Goal: Task Accomplishment & Management: Manage account settings

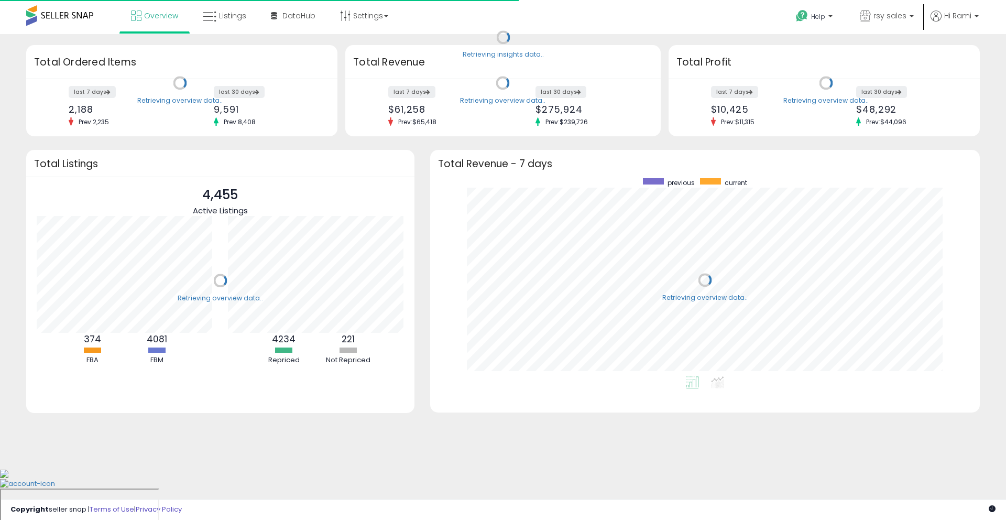
scroll to position [198, 529]
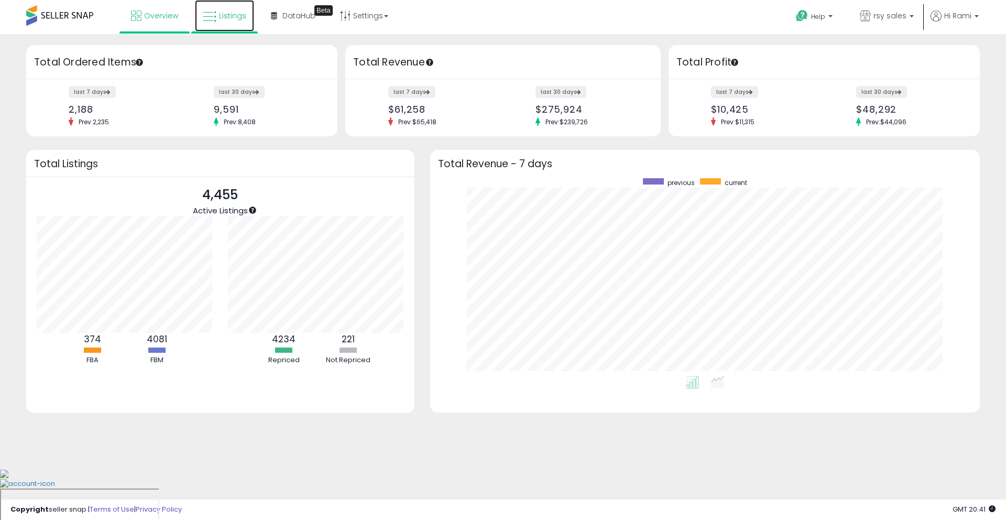
click at [207, 19] on icon at bounding box center [210, 17] width 14 height 14
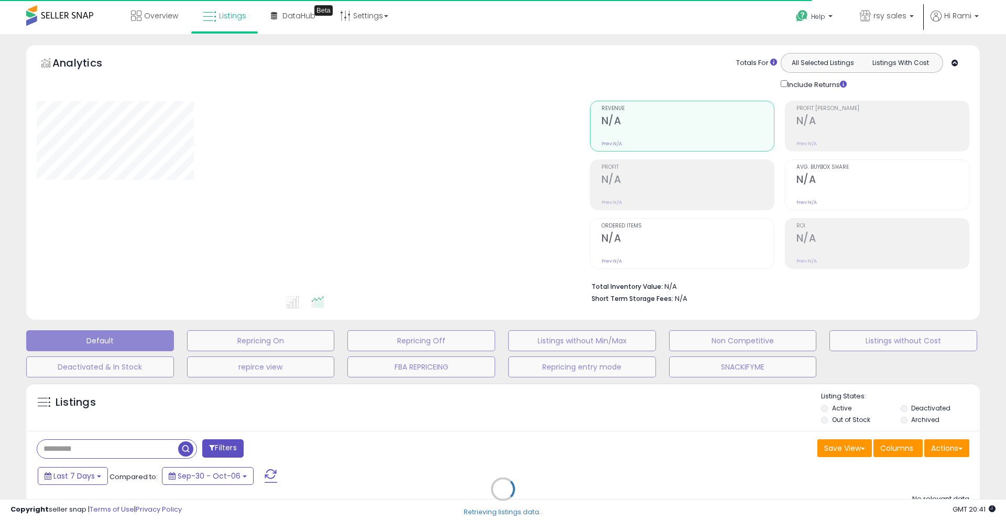
click at [121, 447] on div "Retrieving listings data.." at bounding box center [502, 496] width 969 height 239
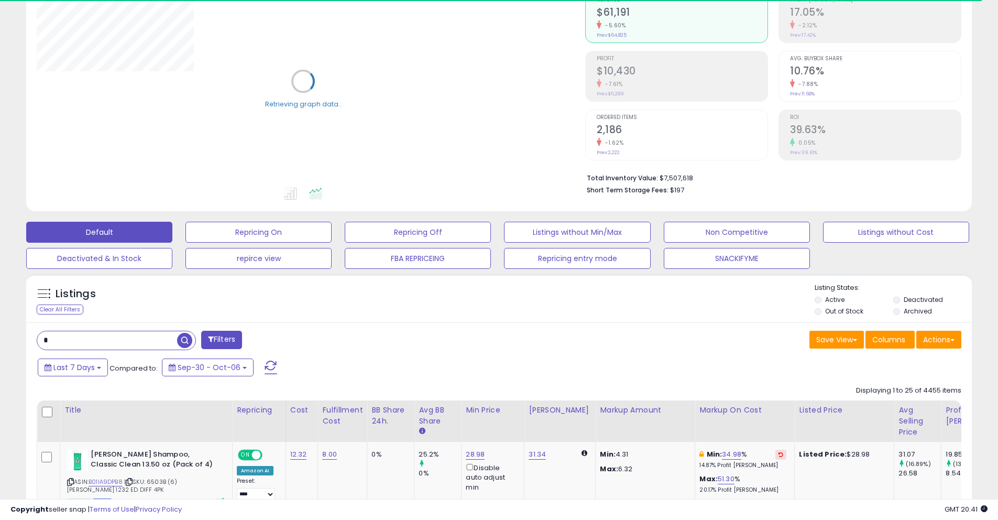
scroll to position [110, 0]
click at [103, 336] on input "text" at bounding box center [107, 339] width 140 height 18
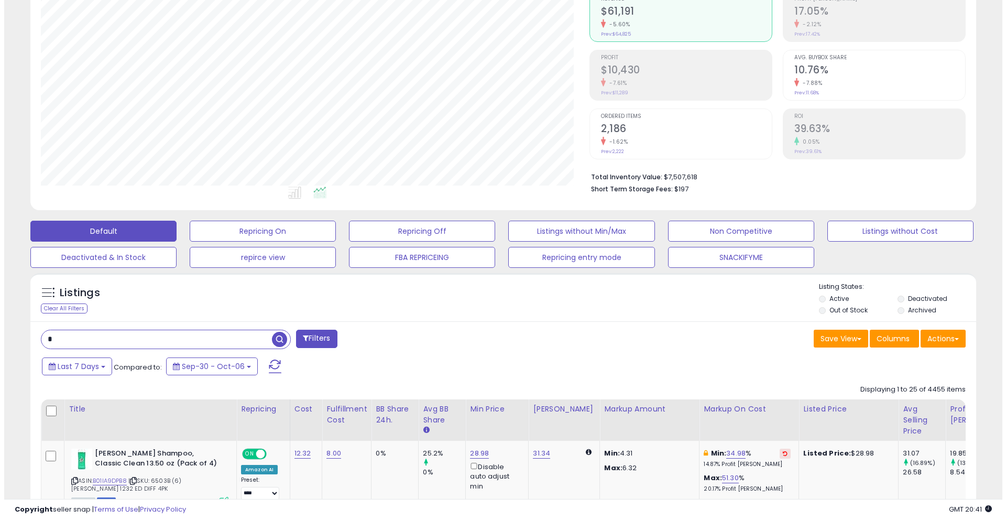
scroll to position [215, 549]
type input "**********"
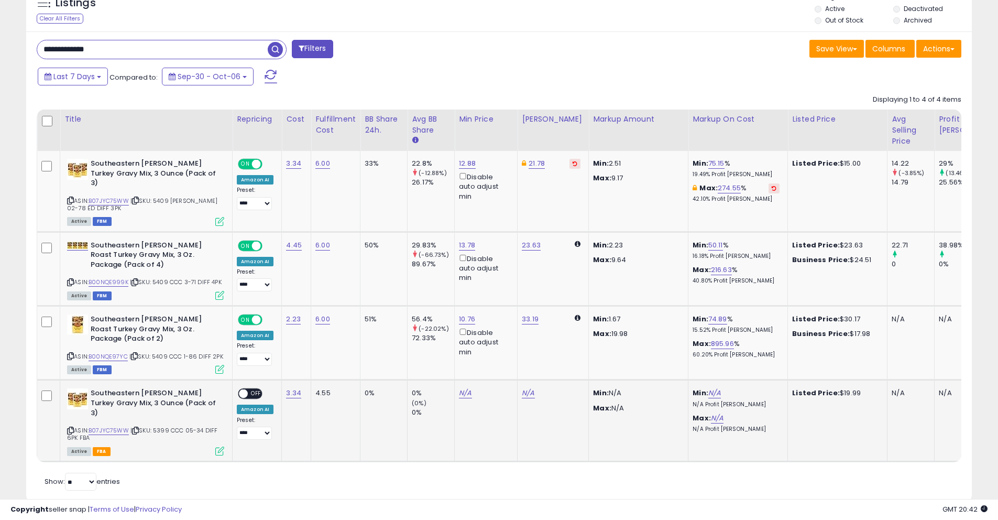
scroll to position [411, 0]
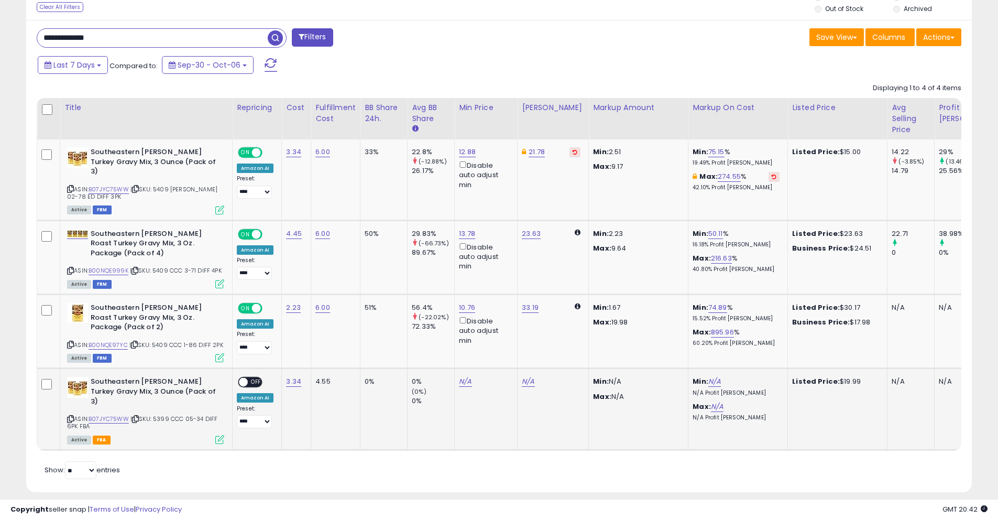
click at [243, 378] on span at bounding box center [243, 382] width 9 height 9
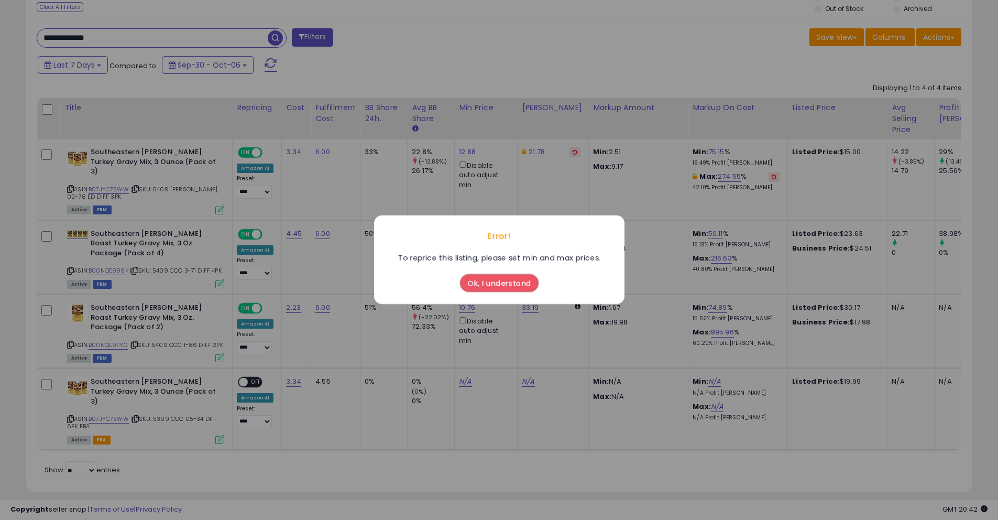
click at [479, 279] on button "Ok, I understand" at bounding box center [499, 284] width 79 height 18
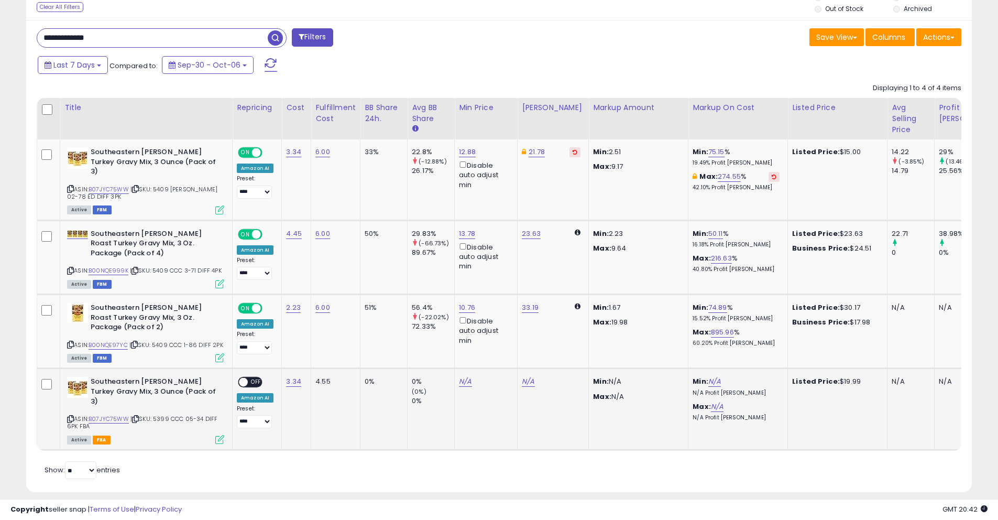
drag, startPoint x: 244, startPoint y: 374, endPoint x: 293, endPoint y: 376, distance: 49.3
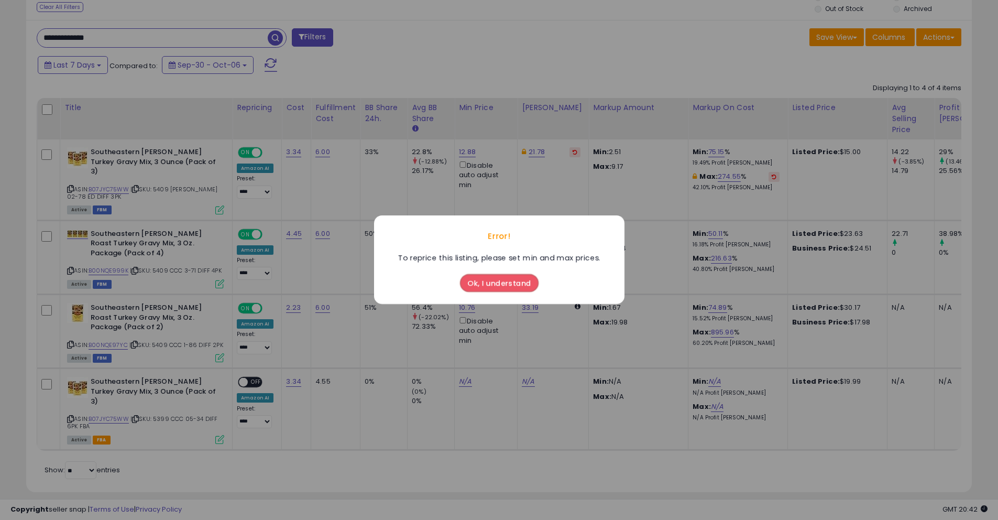
drag, startPoint x: 242, startPoint y: 371, endPoint x: 338, endPoint y: 377, distance: 96.6
click at [475, 291] on button "Ok, I understand" at bounding box center [499, 284] width 79 height 18
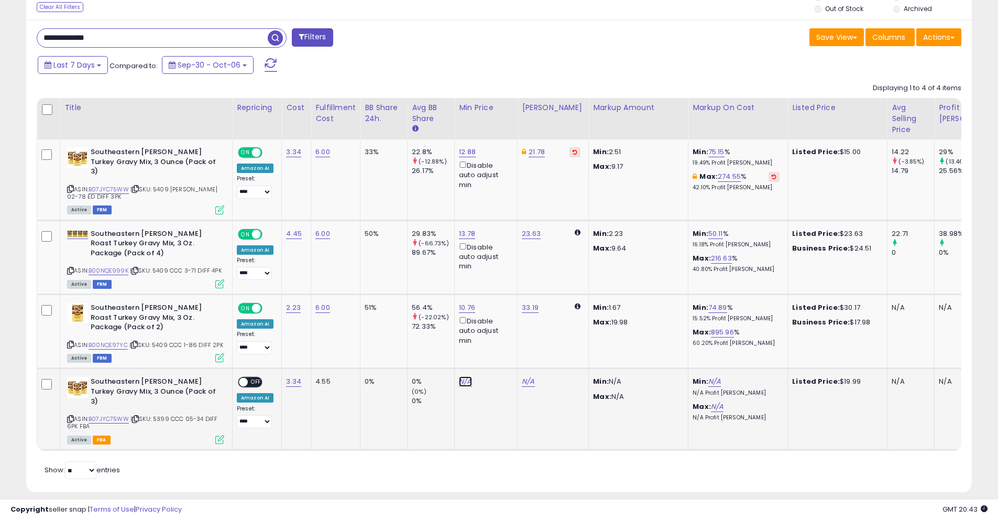
click at [461, 376] on link "N/A" at bounding box center [465, 381] width 13 height 10
type input "*****"
click at [500, 334] on icon "submit" at bounding box center [497, 334] width 6 height 6
click at [240, 378] on span at bounding box center [243, 382] width 9 height 9
click at [468, 376] on link "17.99" at bounding box center [467, 381] width 16 height 10
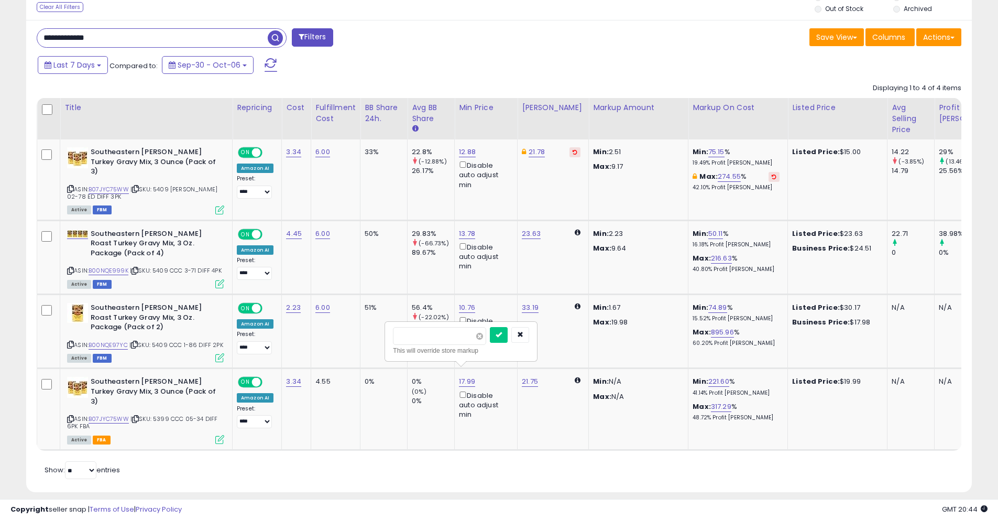
click at [483, 335] on span at bounding box center [479, 336] width 7 height 7
click at [523, 337] on icon "button" at bounding box center [520, 334] width 6 height 6
click at [317, 377] on div "4.55" at bounding box center [333, 381] width 37 height 9
drag, startPoint x: 330, startPoint y: 373, endPoint x: 312, endPoint y: 371, distance: 17.8
click at [312, 371] on td "4.55" at bounding box center [335, 409] width 49 height 82
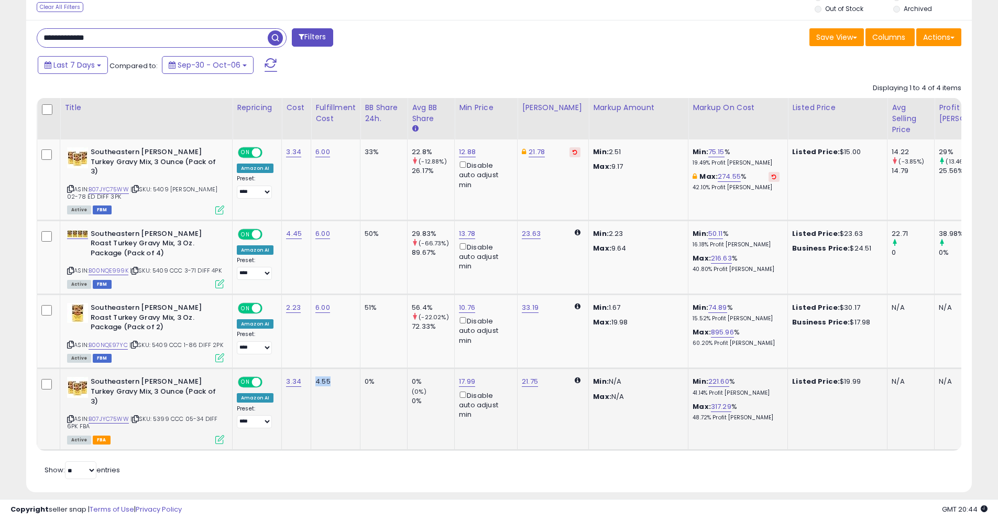
click at [345, 377] on div "4.55" at bounding box center [333, 381] width 37 height 9
click at [292, 376] on link "3.34" at bounding box center [293, 381] width 15 height 10
click at [311, 349] on span at bounding box center [307, 346] width 7 height 7
type input "****"
click at [330, 344] on icon "submit" at bounding box center [326, 345] width 6 height 6
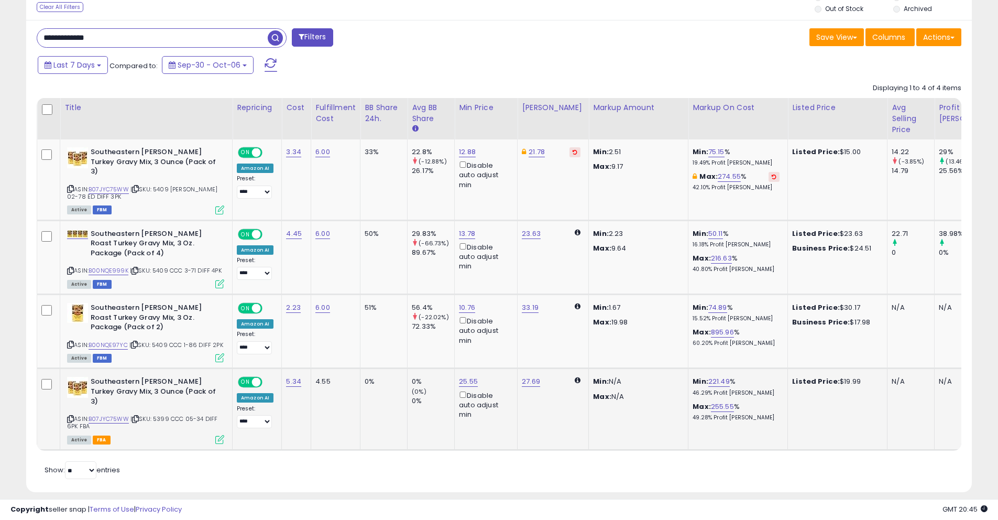
click at [271, 67] on span at bounding box center [271, 65] width 13 height 14
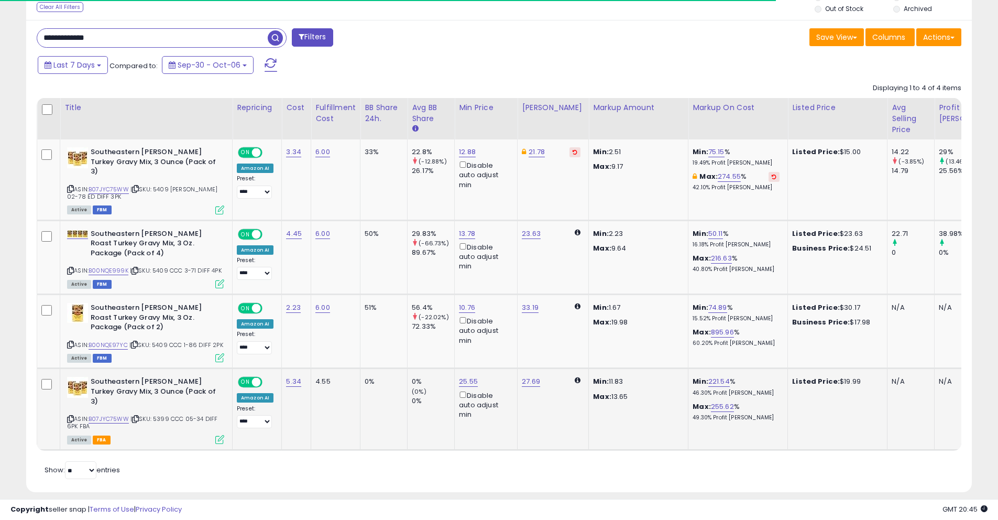
scroll to position [215, 549]
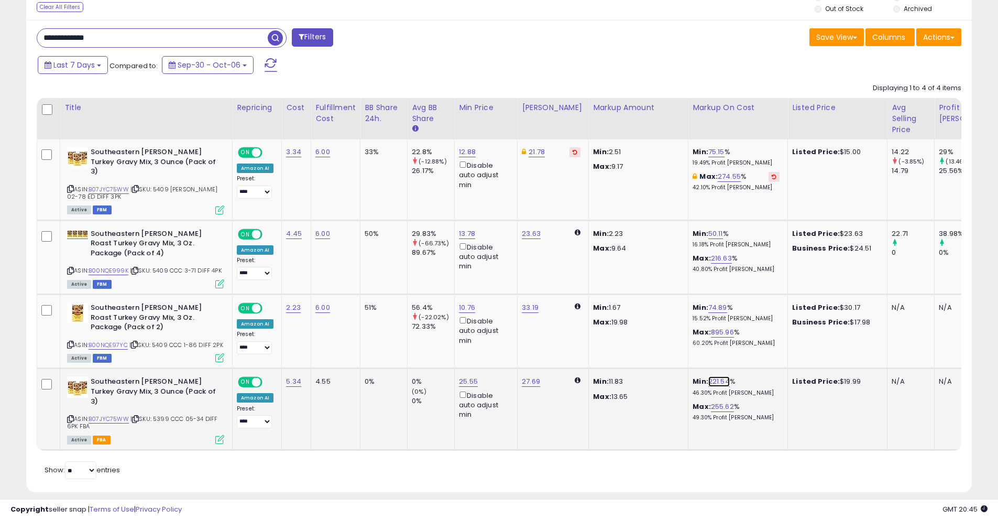
click at [708, 376] on link "221.54" at bounding box center [718, 381] width 21 height 10
click at [727, 335] on span at bounding box center [723, 336] width 7 height 7
type input "*****"
click at [746, 334] on icon "submit" at bounding box center [743, 334] width 6 height 6
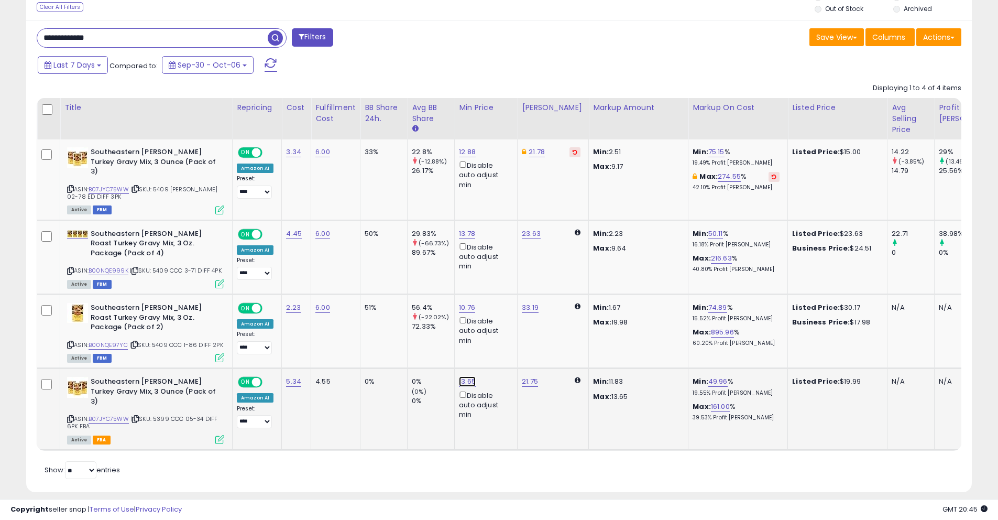
click at [467, 376] on link "13.65" at bounding box center [467, 381] width 17 height 10
click at [484, 333] on span at bounding box center [480, 336] width 7 height 7
type input "*****"
click at [500, 337] on button "submit" at bounding box center [499, 335] width 18 height 16
click at [305, 154] on td "3.34" at bounding box center [296, 179] width 29 height 81
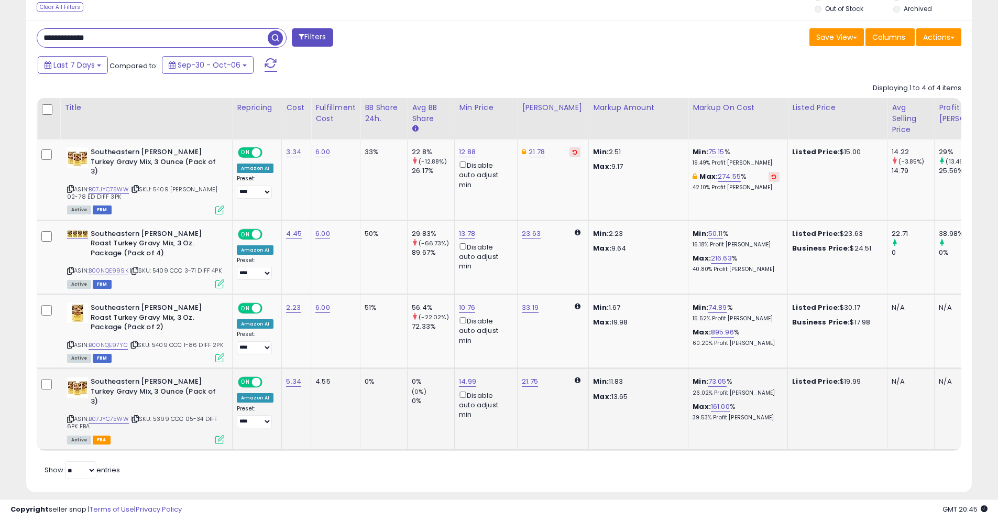
click at [268, 60] on span at bounding box center [271, 65] width 13 height 14
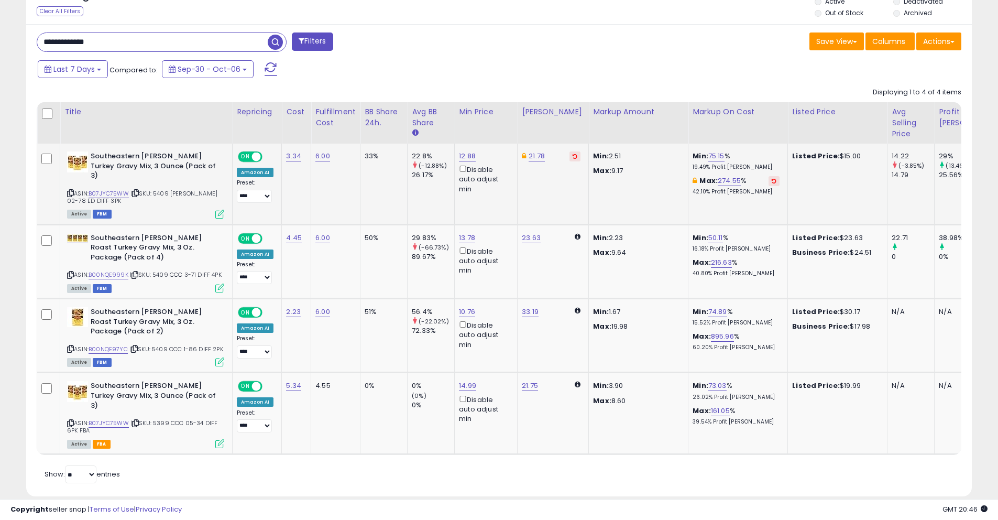
scroll to position [411, 0]
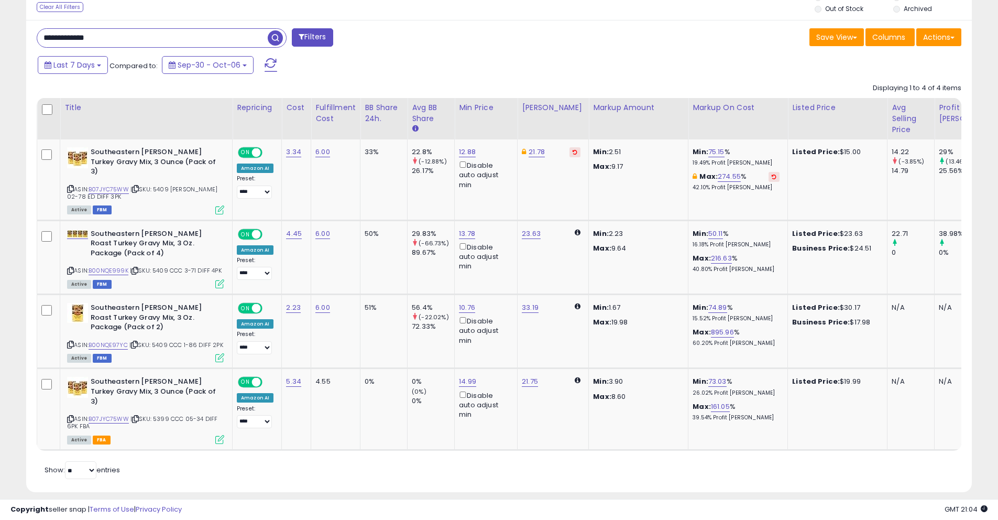
drag, startPoint x: 111, startPoint y: 38, endPoint x: 0, endPoint y: 23, distance: 112.1
click at [0, 23] on div "**********" at bounding box center [499, 77] width 998 height 908
paste input "text"
type input "**********"
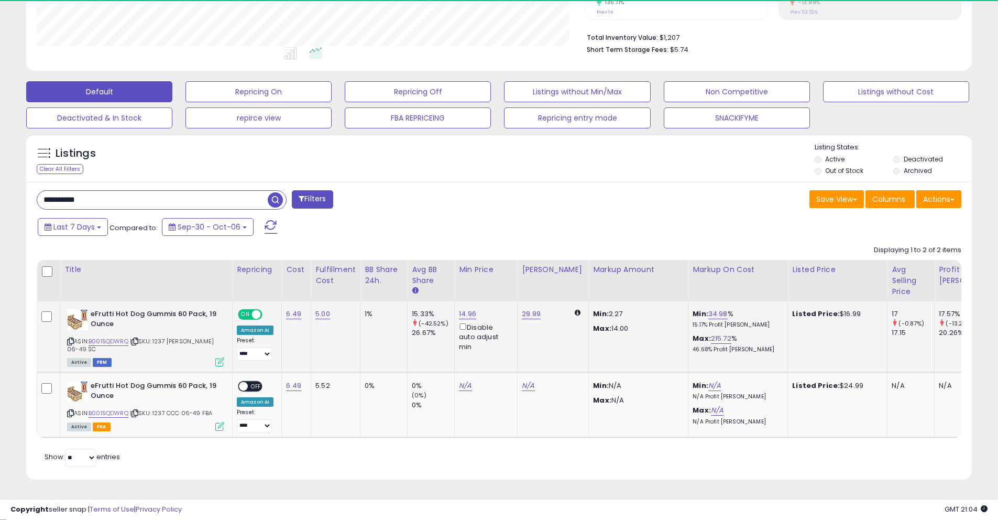
scroll to position [215, 549]
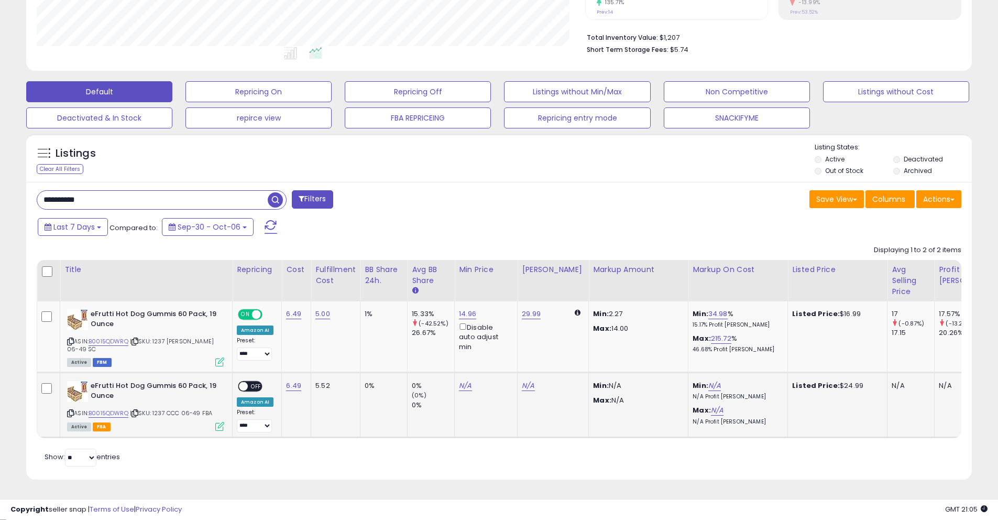
click at [244, 382] on span at bounding box center [243, 386] width 9 height 9
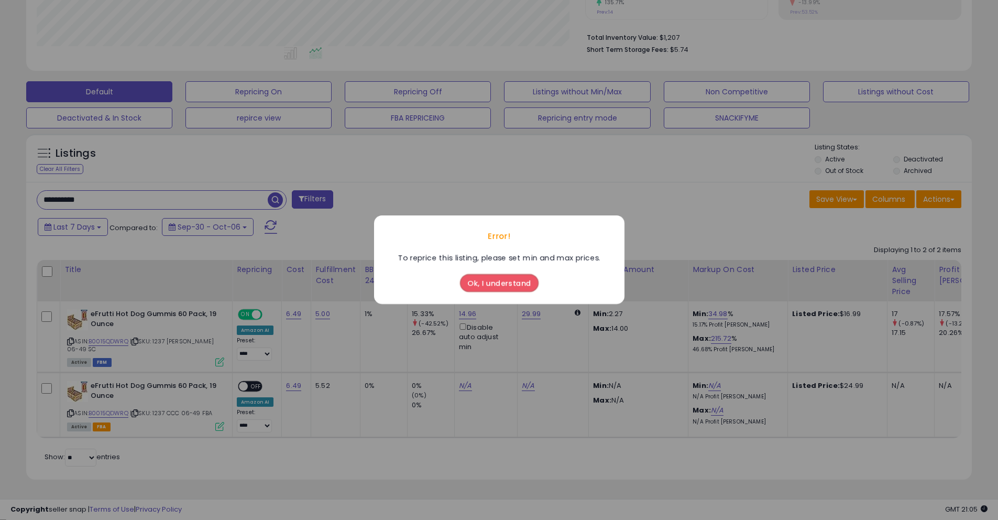
click at [502, 283] on button "Ok, I understand" at bounding box center [499, 284] width 79 height 18
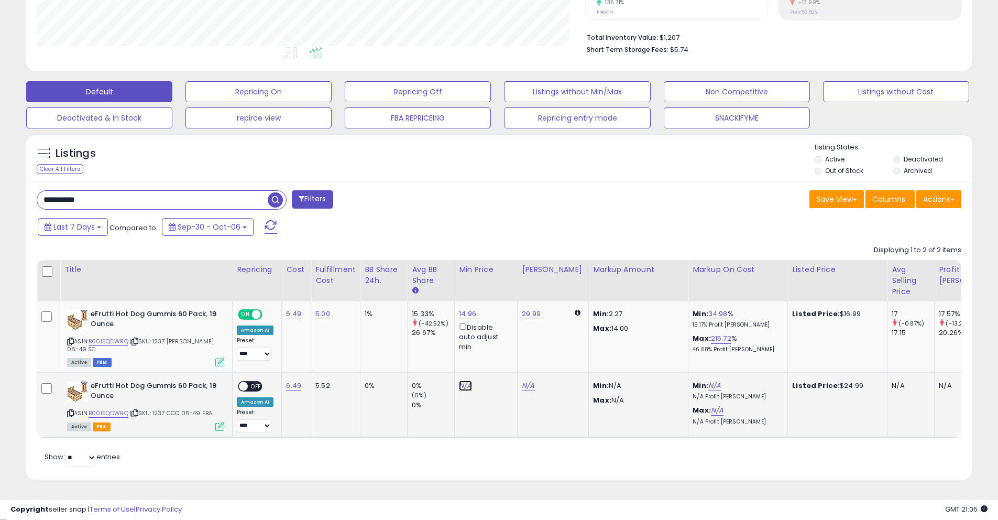
click at [465, 380] on link "N/A" at bounding box center [465, 385] width 13 height 10
type input "*****"
click at [500, 341] on icon "submit" at bounding box center [497, 341] width 6 height 6
click at [244, 382] on span at bounding box center [243, 386] width 9 height 9
drag, startPoint x: 246, startPoint y: 379, endPoint x: 296, endPoint y: 389, distance: 50.7
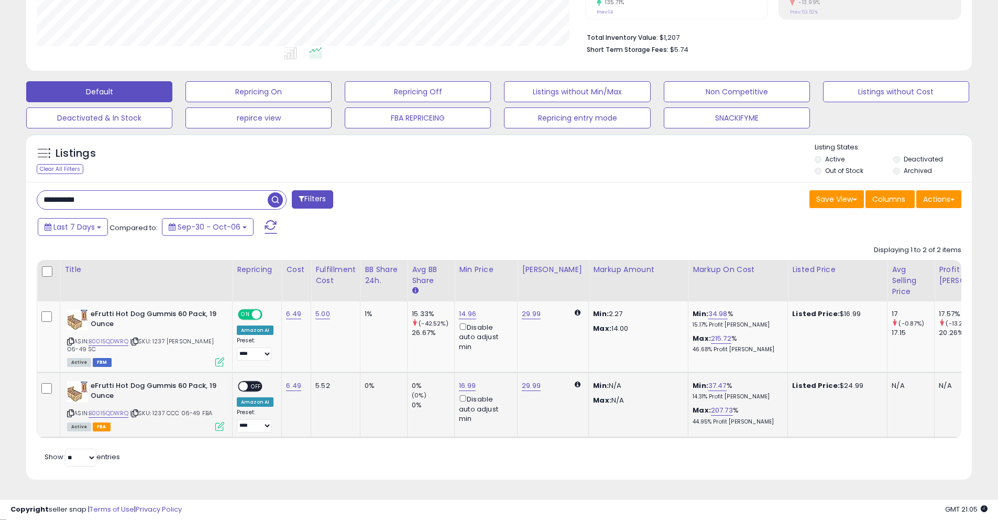
drag, startPoint x: 242, startPoint y: 378, endPoint x: 278, endPoint y: 383, distance: 36.5
click at [278, 383] on td "**********" at bounding box center [257, 405] width 49 height 65
click at [267, 230] on span at bounding box center [271, 227] width 13 height 14
click at [469, 380] on link "16.99" at bounding box center [467, 385] width 17 height 10
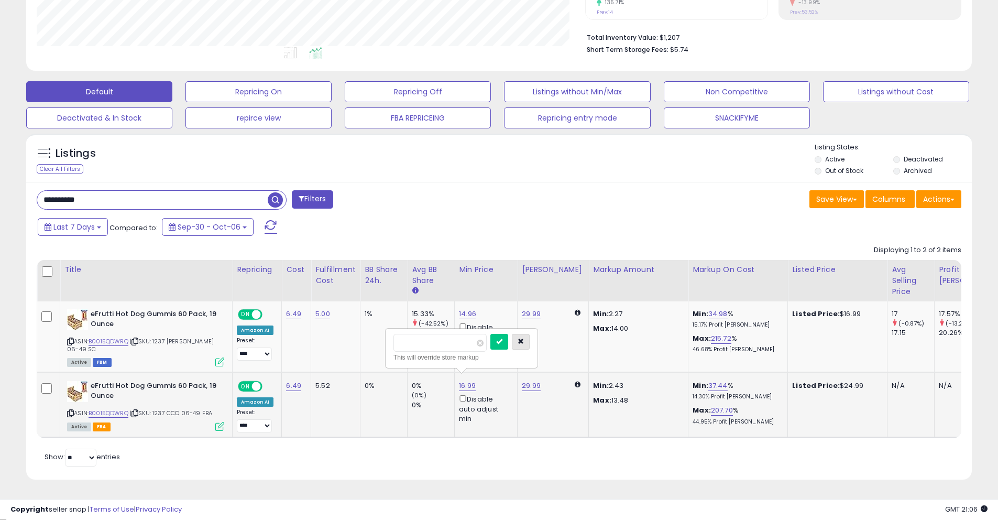
click at [524, 342] on icon "button" at bounding box center [521, 341] width 6 height 6
click at [708, 381] on link "37.44" at bounding box center [717, 385] width 19 height 10
click at [726, 343] on span at bounding box center [722, 343] width 7 height 7
type input "*****"
click at [745, 342] on icon "submit" at bounding box center [742, 341] width 6 height 6
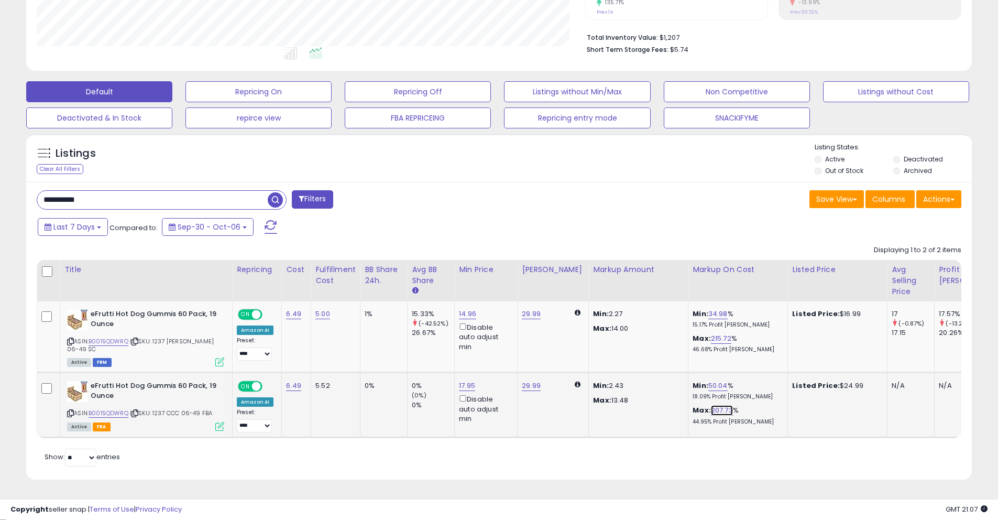
click at [711, 405] on link "207.73" at bounding box center [722, 410] width 22 height 10
click at [268, 223] on span at bounding box center [271, 227] width 13 height 14
click at [708, 382] on link "50.08" at bounding box center [717, 385] width 19 height 10
click at [727, 344] on span at bounding box center [723, 343] width 7 height 7
type input "*****"
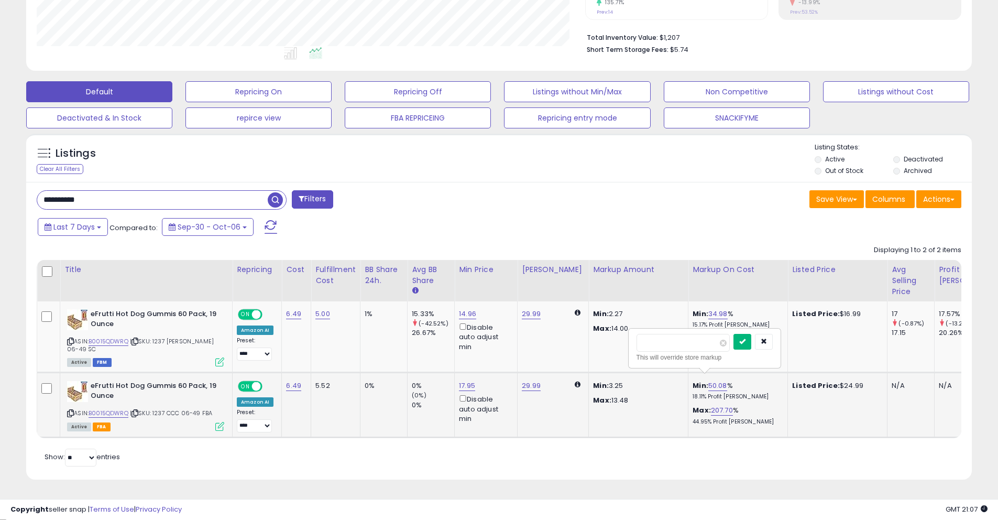
click at [746, 342] on icon "submit" at bounding box center [742, 341] width 6 height 6
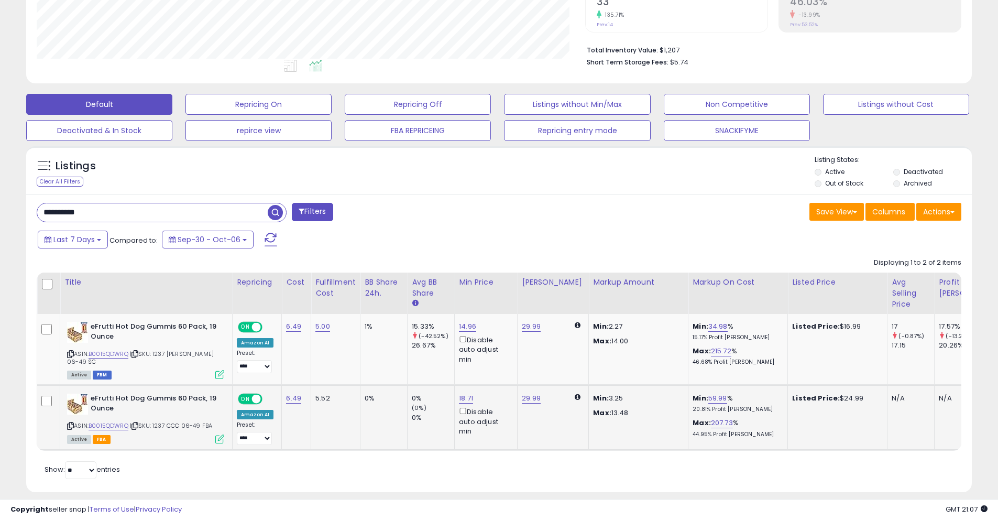
scroll to position [230, 0]
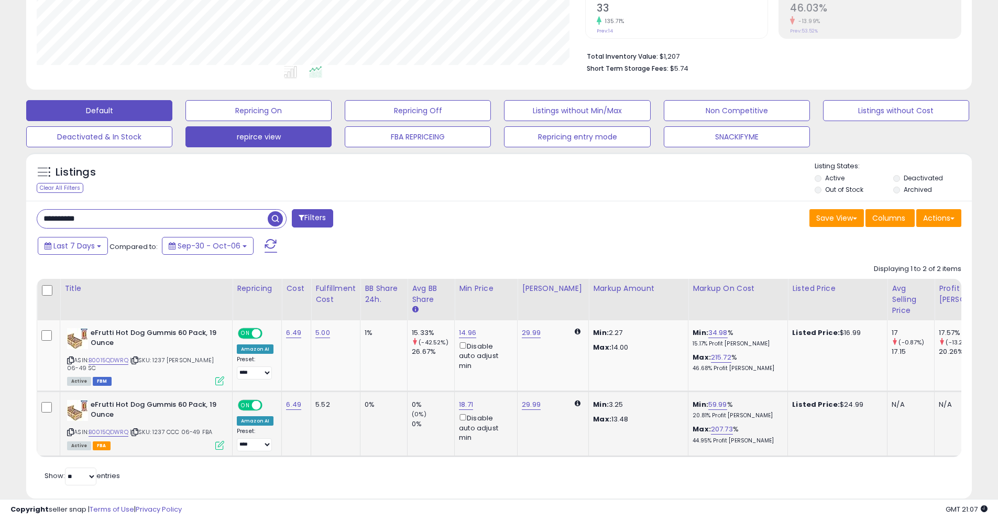
click at [265, 246] on span at bounding box center [271, 246] width 13 height 14
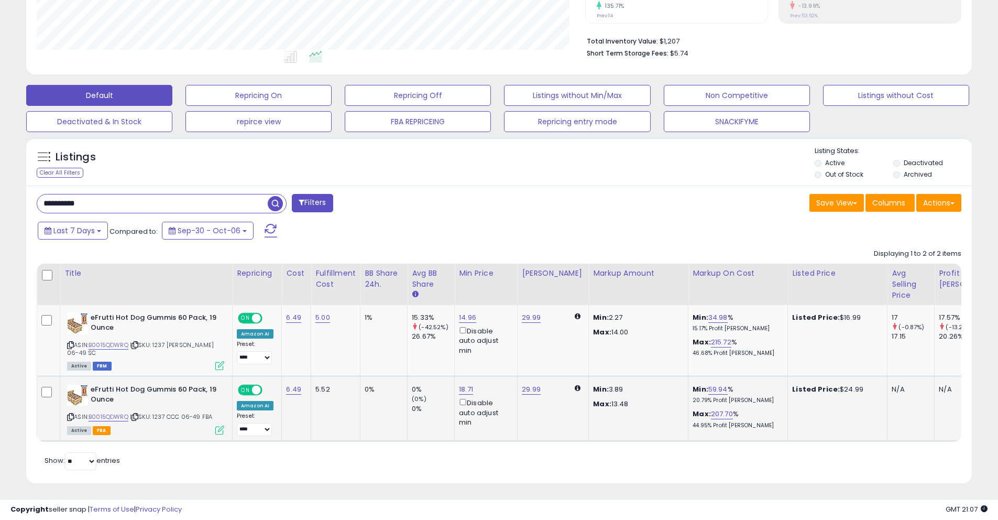
scroll to position [215, 549]
click at [699, 398] on div "Min: 59.94 % 20.79% Profit [PERSON_NAME]: 207.70 % 44.95% Profit [PERSON_NAME]" at bounding box center [736, 407] width 87 height 44
click at [699, 397] on p "20.79% Profit [PERSON_NAME]" at bounding box center [736, 400] width 87 height 7
click at [712, 384] on link "59.94" at bounding box center [717, 389] width 19 height 10
click at [727, 346] on span at bounding box center [723, 346] width 7 height 7
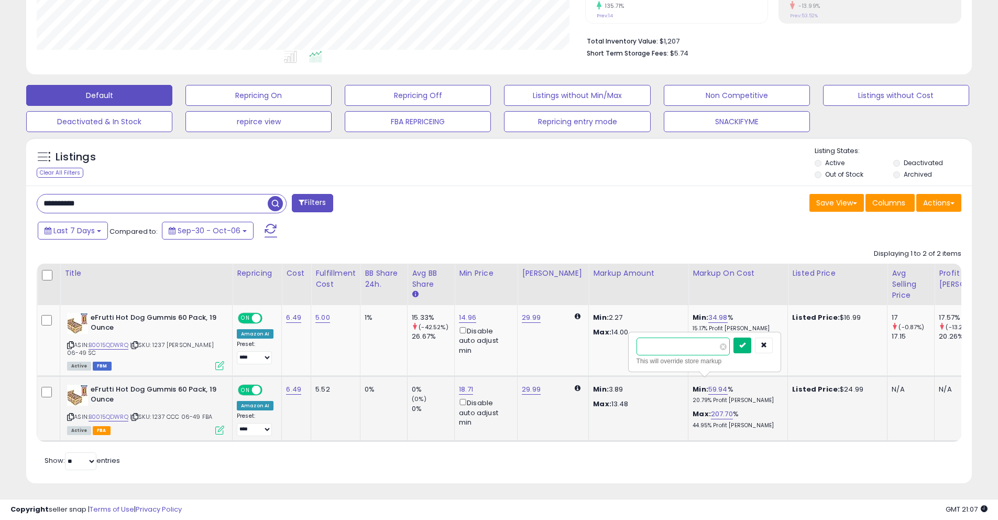
type input "*****"
click at [749, 349] on button "submit" at bounding box center [743, 345] width 18 height 16
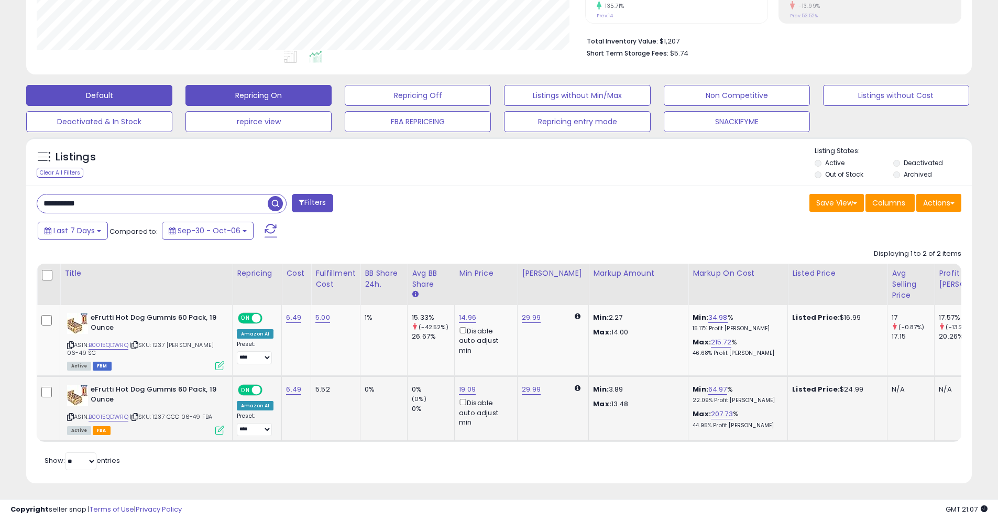
click at [267, 229] on span at bounding box center [271, 231] width 13 height 14
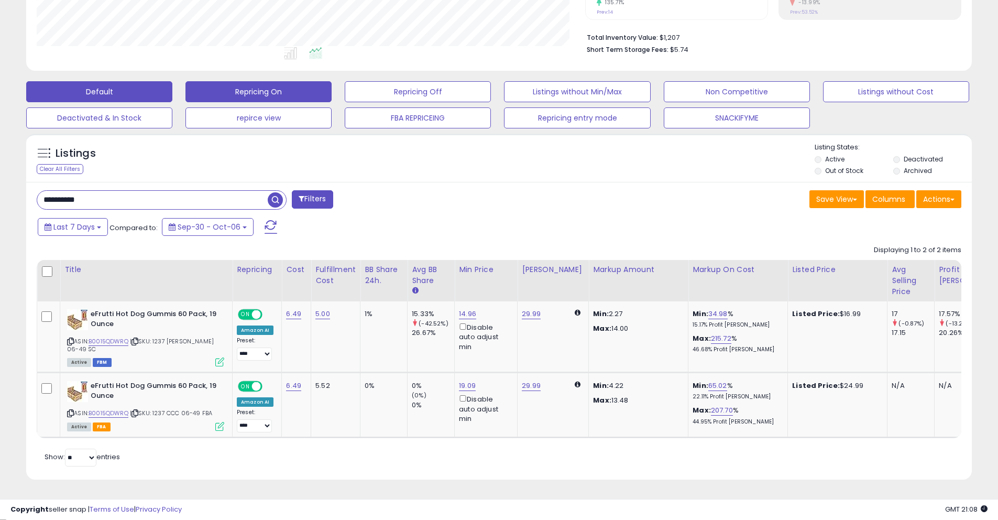
scroll to position [0, 0]
